Goal: Task Accomplishment & Management: Complete application form

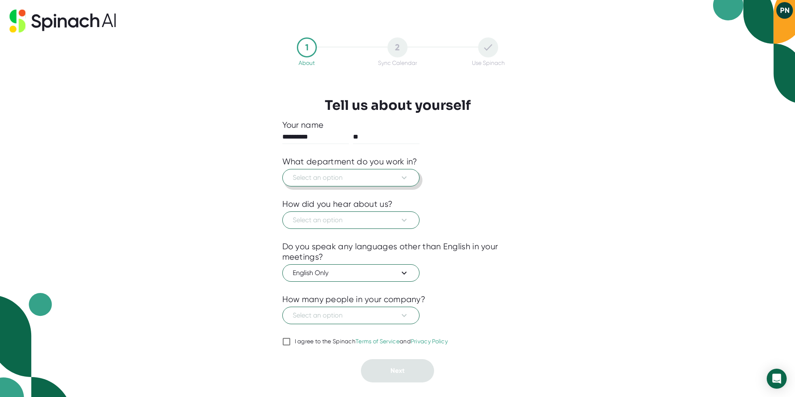
click at [402, 178] on icon at bounding box center [404, 178] width 10 height 10
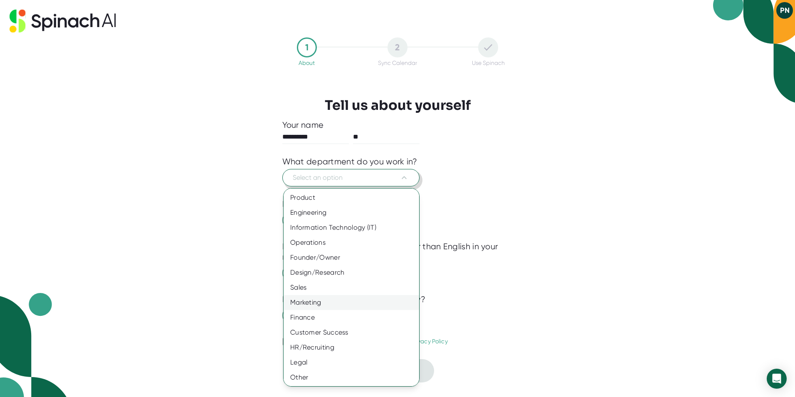
scroll to position [0, 0]
click at [322, 244] on div "Operations" at bounding box center [355, 241] width 142 height 15
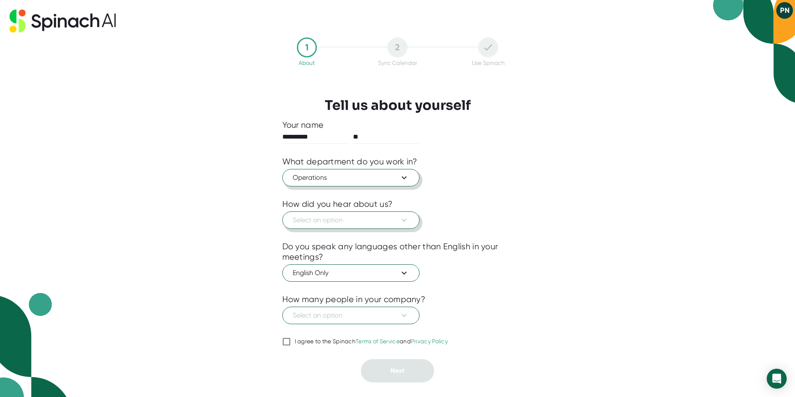
click at [363, 224] on span "Select an option" at bounding box center [351, 220] width 116 height 10
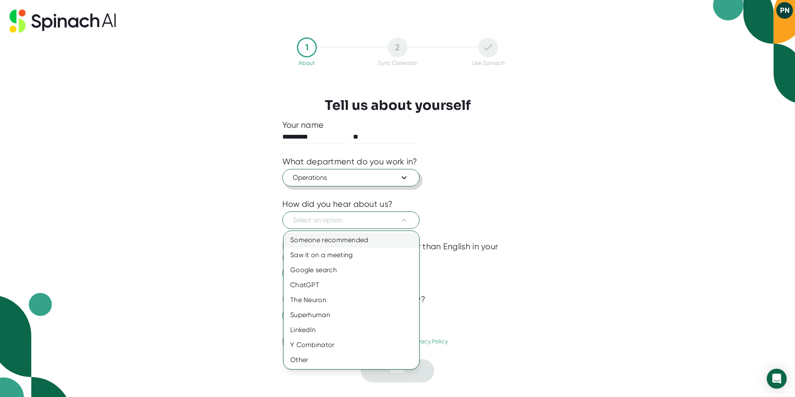
click at [355, 240] on div "Someone recommended" at bounding box center [352, 239] width 136 height 15
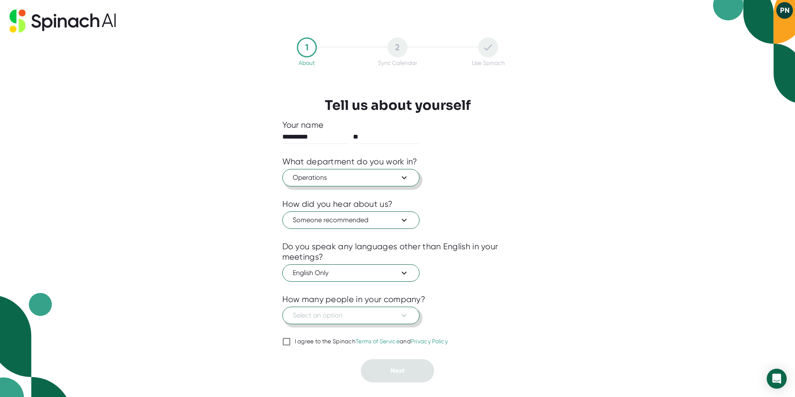
click at [363, 313] on span "Select an option" at bounding box center [351, 315] width 116 height 10
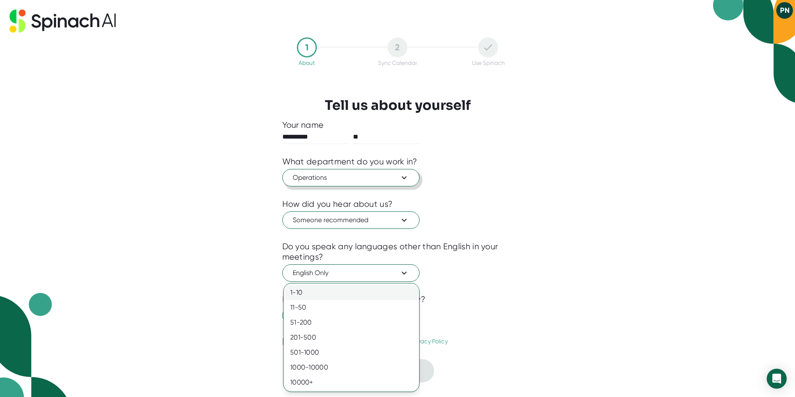
click at [352, 291] on div "1-10" at bounding box center [352, 292] width 136 height 15
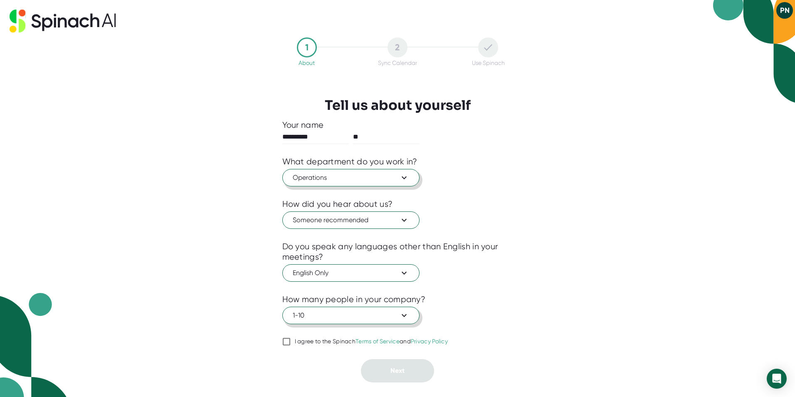
click at [344, 320] on button "1-10" at bounding box center [350, 314] width 137 height 17
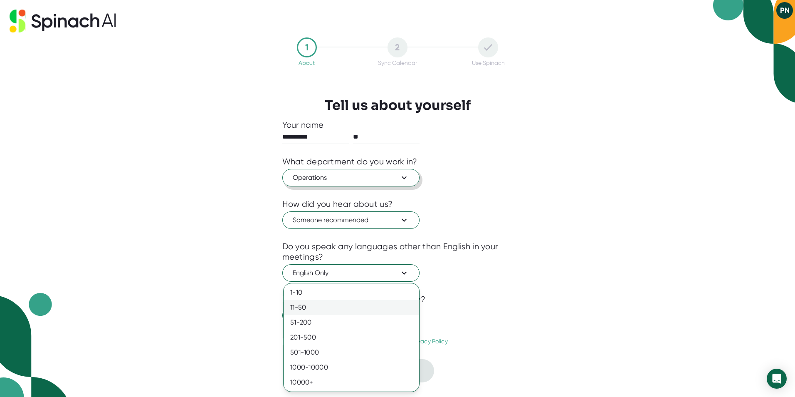
click at [324, 309] on div "11-50" at bounding box center [352, 307] width 136 height 15
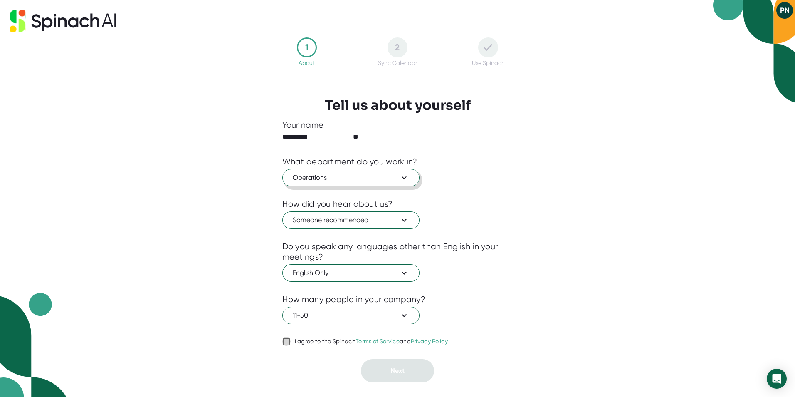
click at [286, 343] on input "I agree to the Spinach Terms of Service and Privacy Policy" at bounding box center [286, 341] width 8 height 10
checkbox input "true"
click at [412, 370] on button "Next" at bounding box center [397, 370] width 73 height 23
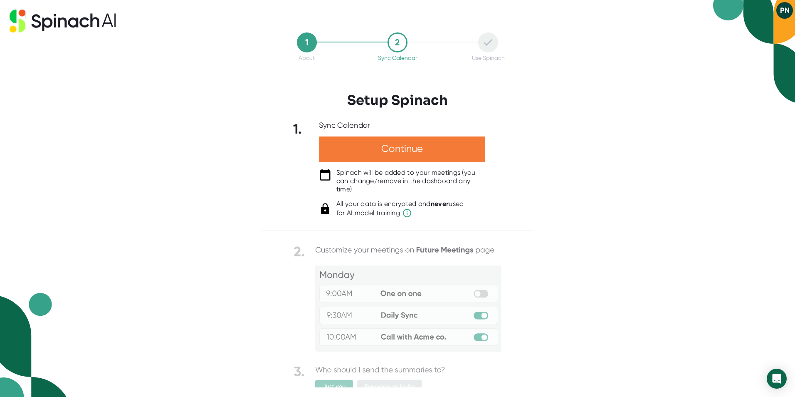
click at [457, 153] on div "Continue" at bounding box center [402, 149] width 166 height 26
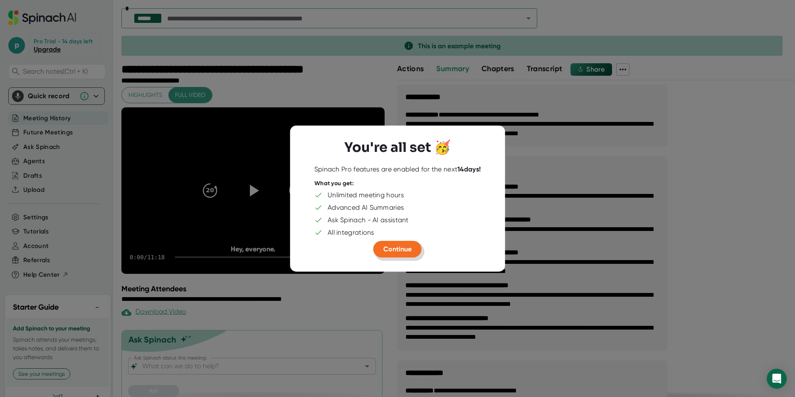
click at [405, 247] on span "Continue" at bounding box center [397, 249] width 28 height 8
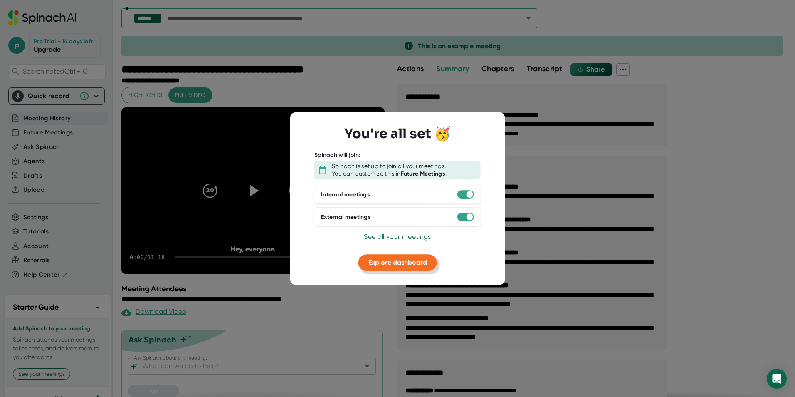
click at [414, 260] on span "Explore dashboard" at bounding box center [397, 262] width 59 height 8
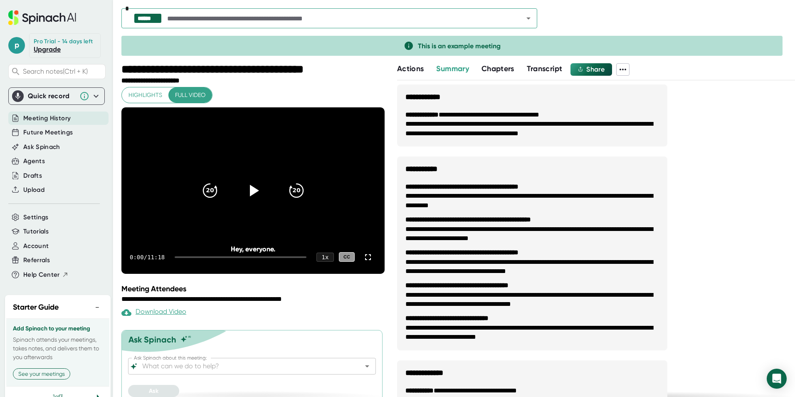
click at [502, 69] on span "Chapters" at bounding box center [497, 68] width 33 height 9
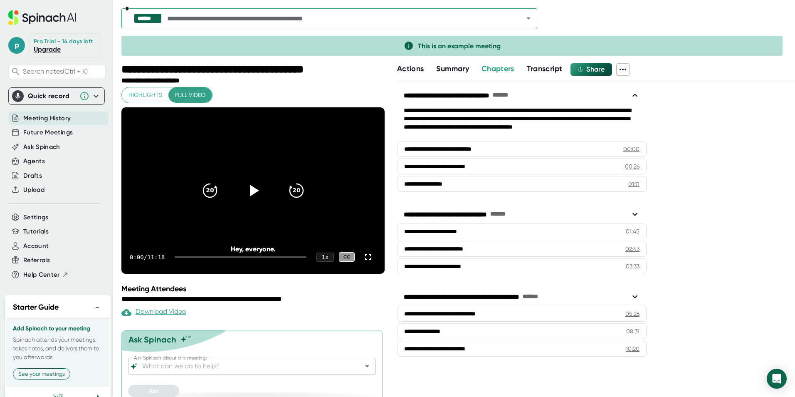
click at [464, 72] on span "Summary" at bounding box center [452, 68] width 32 height 9
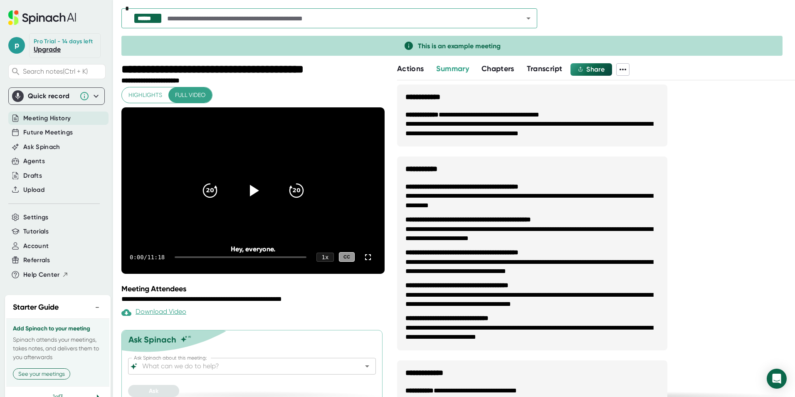
click at [412, 72] on span "Actions" at bounding box center [410, 68] width 27 height 9
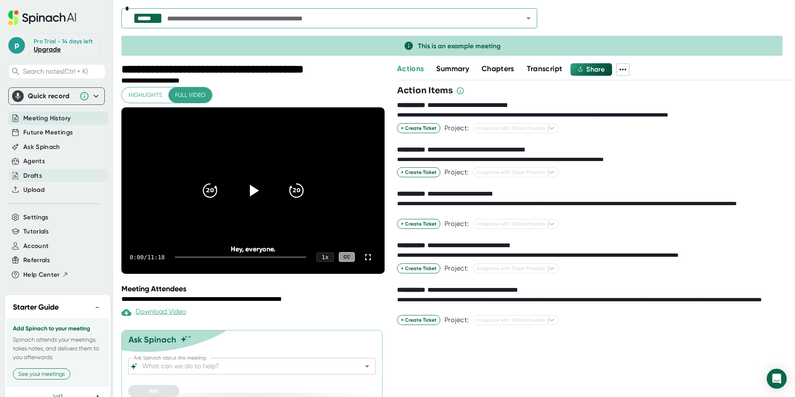
click at [42, 183] on div "Drafts" at bounding box center [58, 176] width 100 height 14
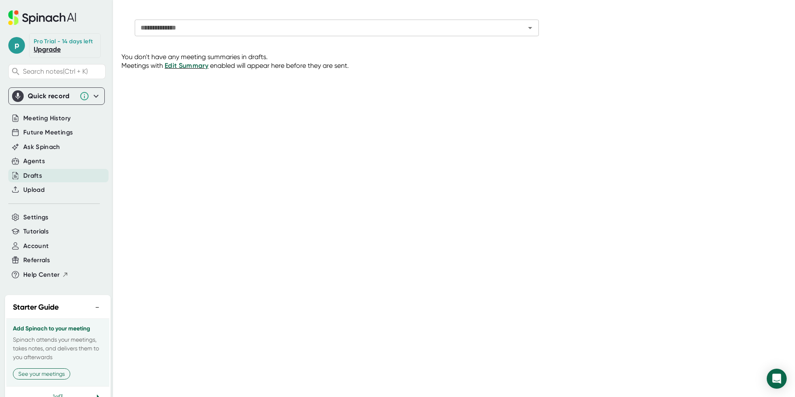
click at [93, 101] on icon at bounding box center [96, 96] width 10 height 10
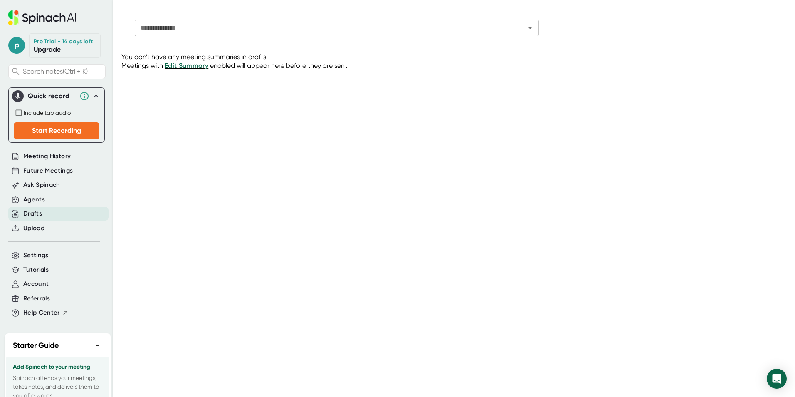
click at [93, 101] on icon at bounding box center [96, 96] width 10 height 10
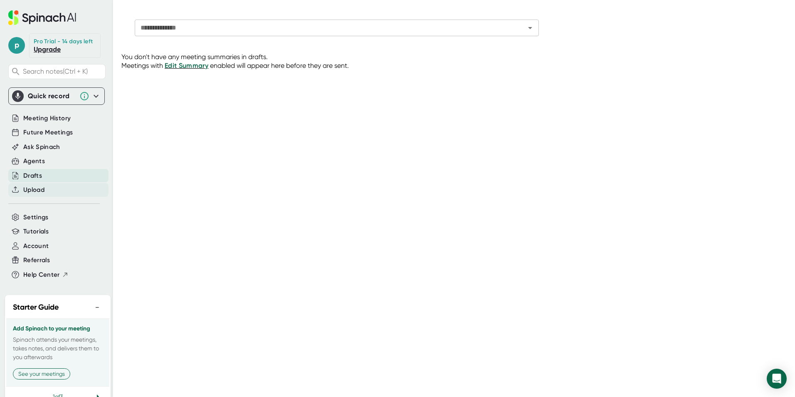
click at [48, 197] on div "Upload" at bounding box center [58, 190] width 100 height 14
